Goal: Transaction & Acquisition: Purchase product/service

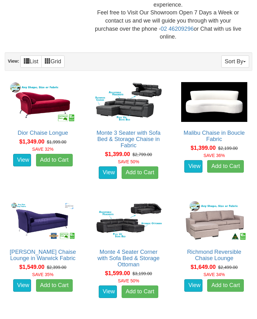
scroll to position [298, 0]
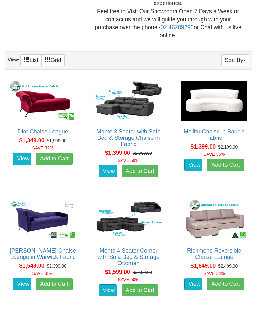
click at [21, 153] on link "View" at bounding box center [22, 159] width 18 height 13
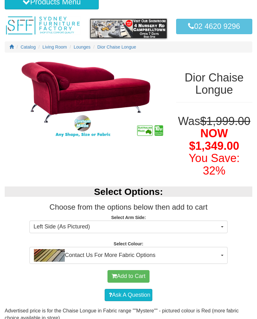
scroll to position [44, 0]
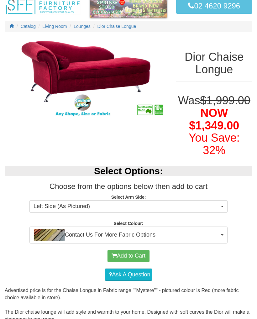
click at [223, 204] on button "Left Side (As Pictured)" at bounding box center [128, 206] width 198 height 13
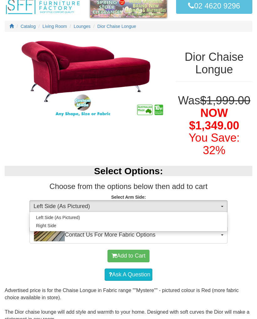
click at [224, 204] on div at bounding box center [128, 159] width 257 height 319
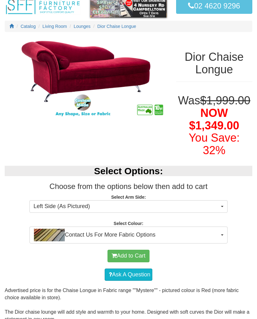
click at [223, 233] on button "Contact Us For More Fabric Options" at bounding box center [128, 235] width 198 height 17
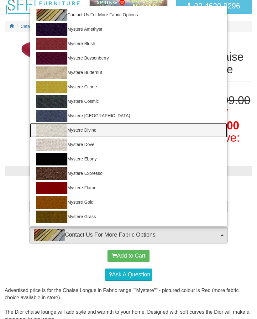
click at [85, 125] on link "Mystere Divine" at bounding box center [129, 130] width 198 height 14
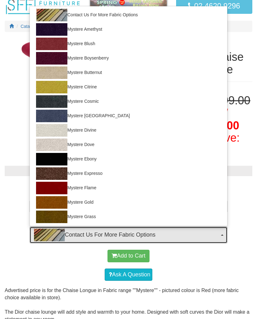
select select "729"
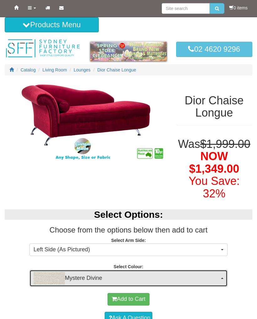
scroll to position [0, 0]
